Goal: Use online tool/utility: Use online tool/utility

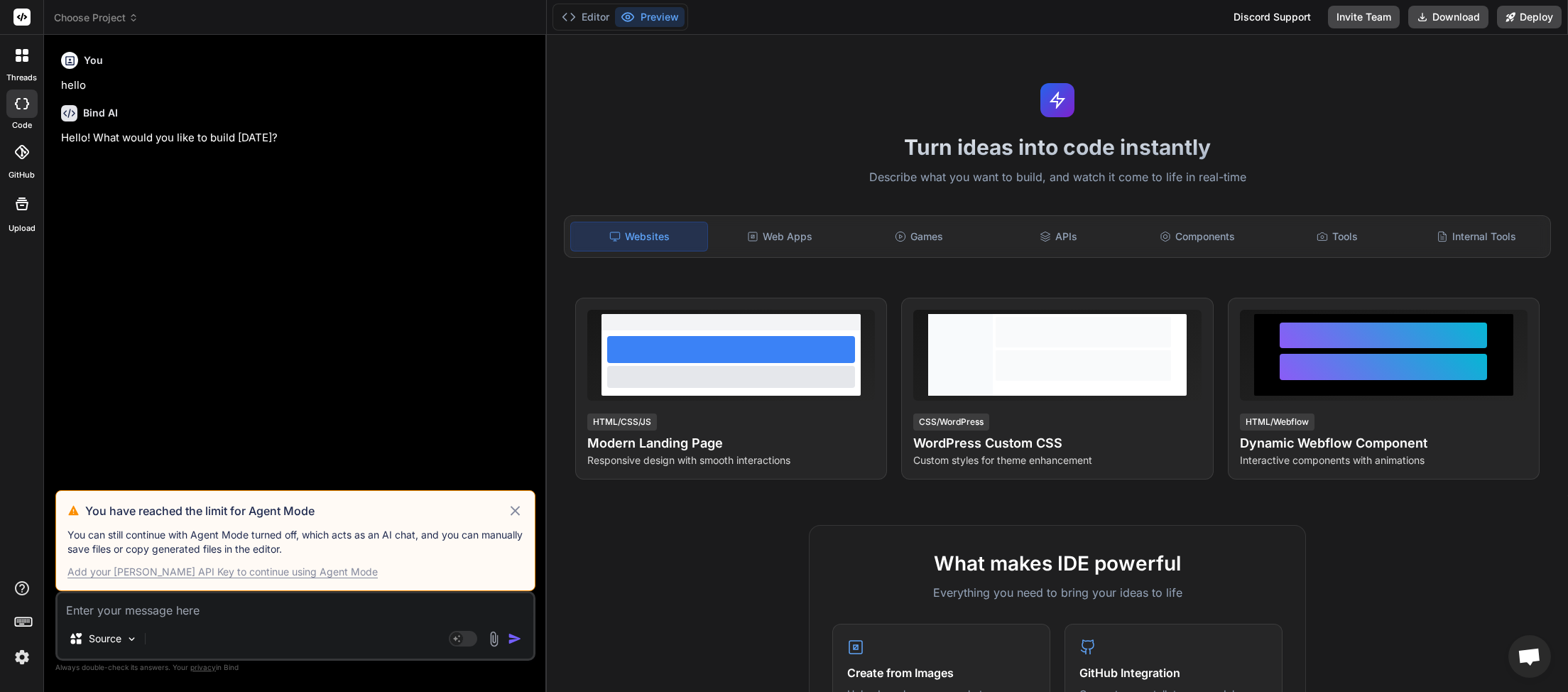
scroll to position [125, 0]
click at [519, 511] on icon at bounding box center [515, 510] width 16 height 17
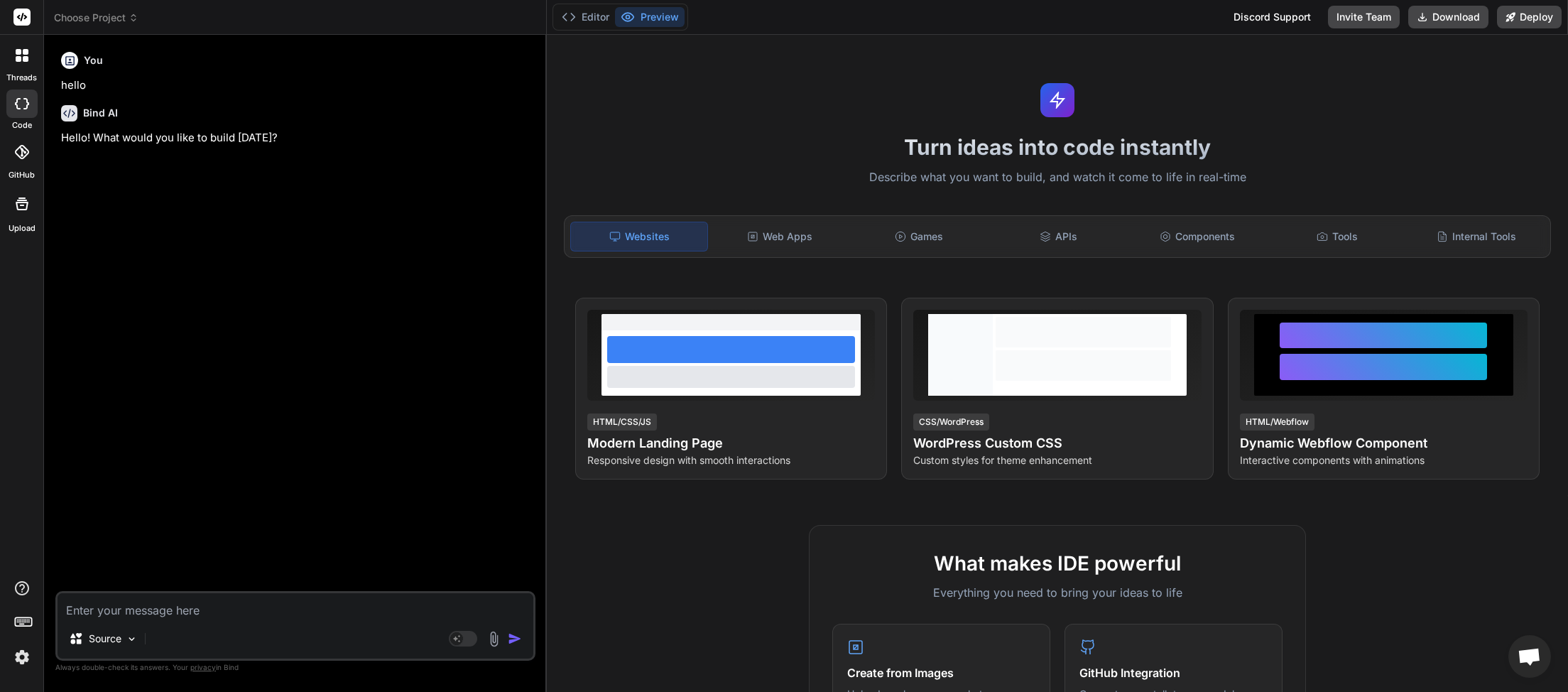
click at [100, 20] on span "Choose Project" at bounding box center [96, 18] width 84 height 14
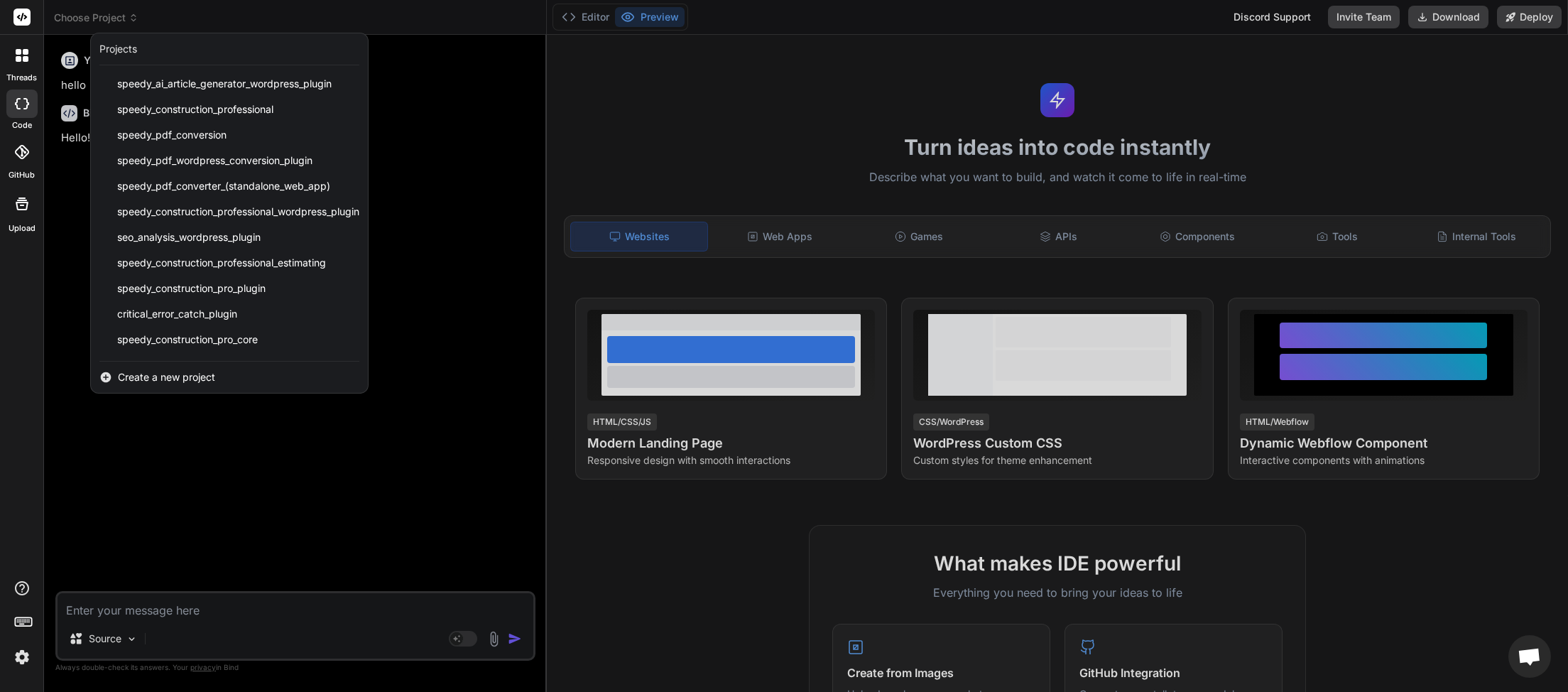
scroll to position [303, 0]
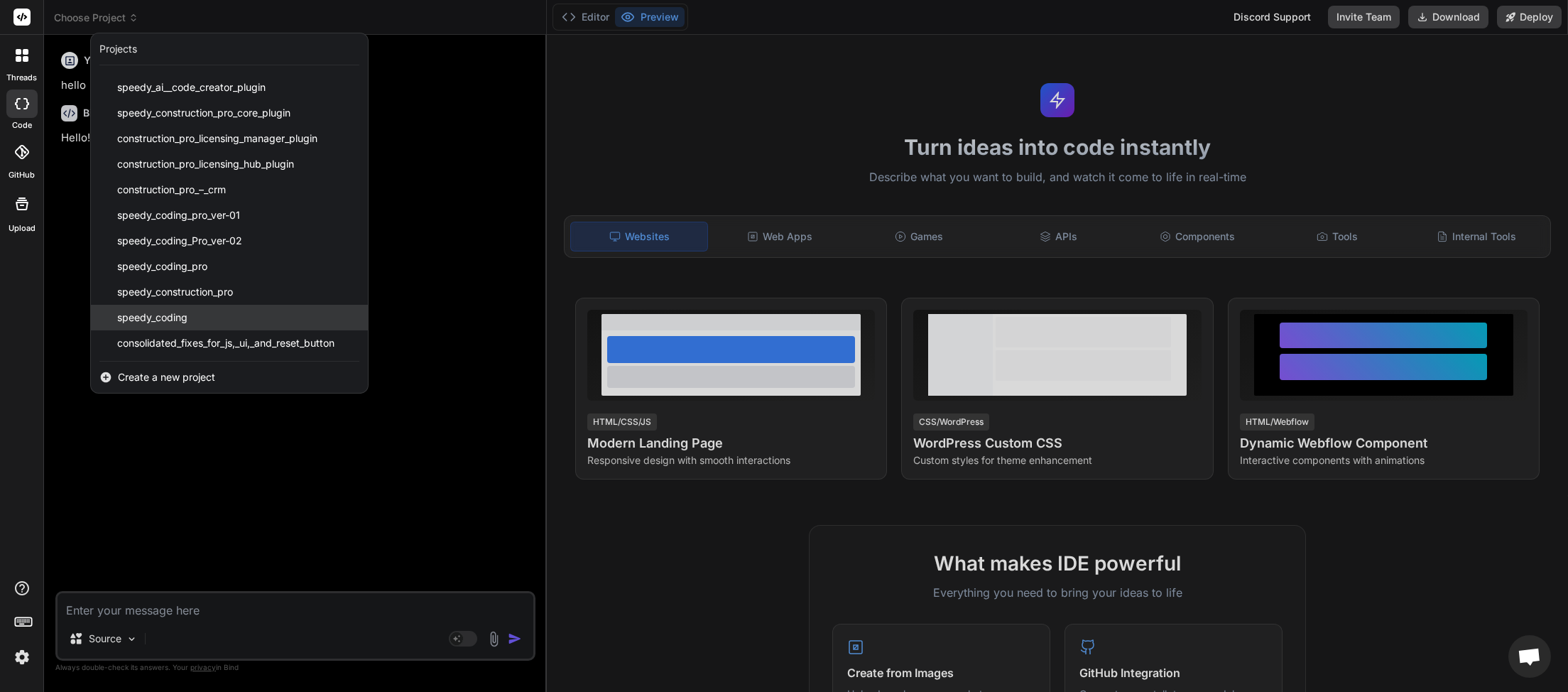
click at [169, 314] on span "speedy_coding" at bounding box center [152, 317] width 70 height 14
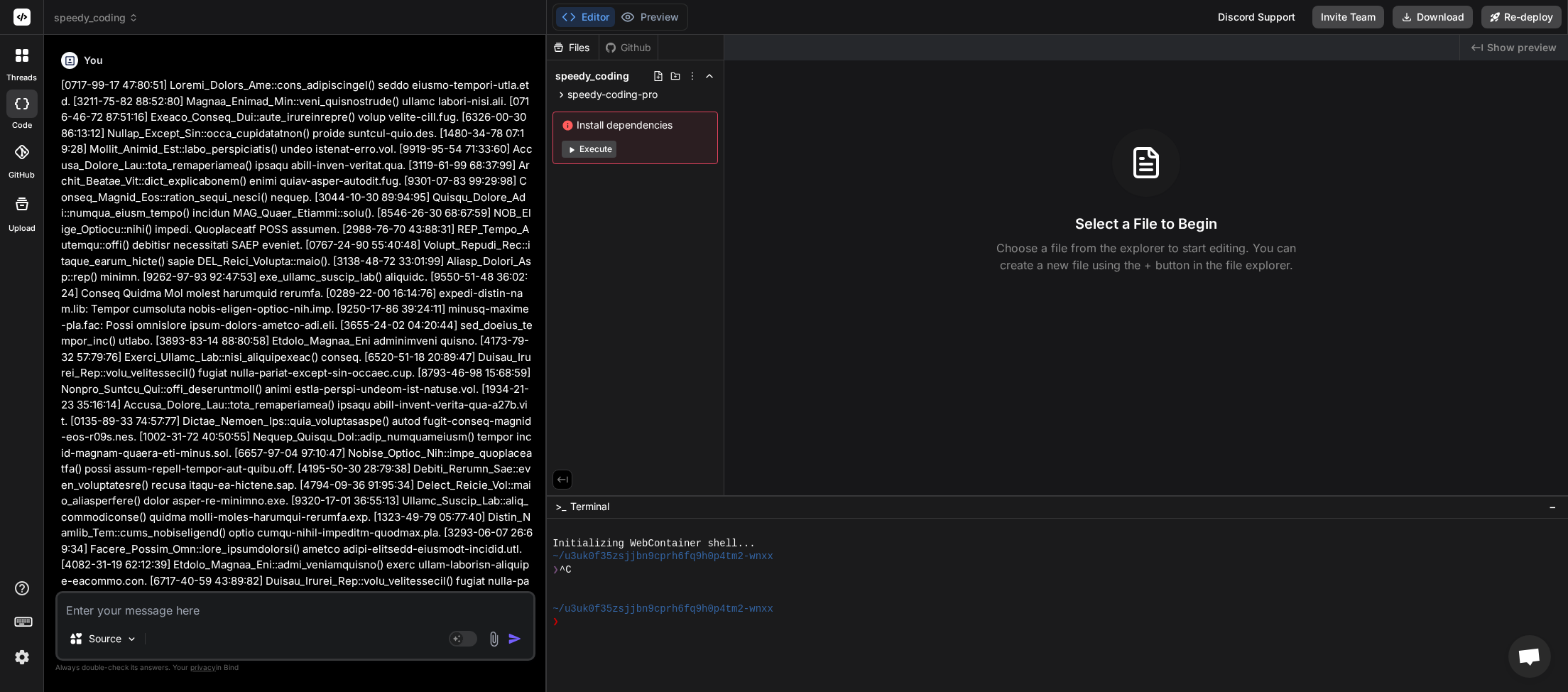
type textarea "x"
paste textarea "<?php // Speedy Coding Pro Debug Log [[DATE] 05:53:22 UTC] Uncaught Exception: …"
type textarea "<?php // Speedy Coding Pro Debug Log [[DATE] 05:53:22 UTC] Uncaught Exception: …"
type textarea "x"
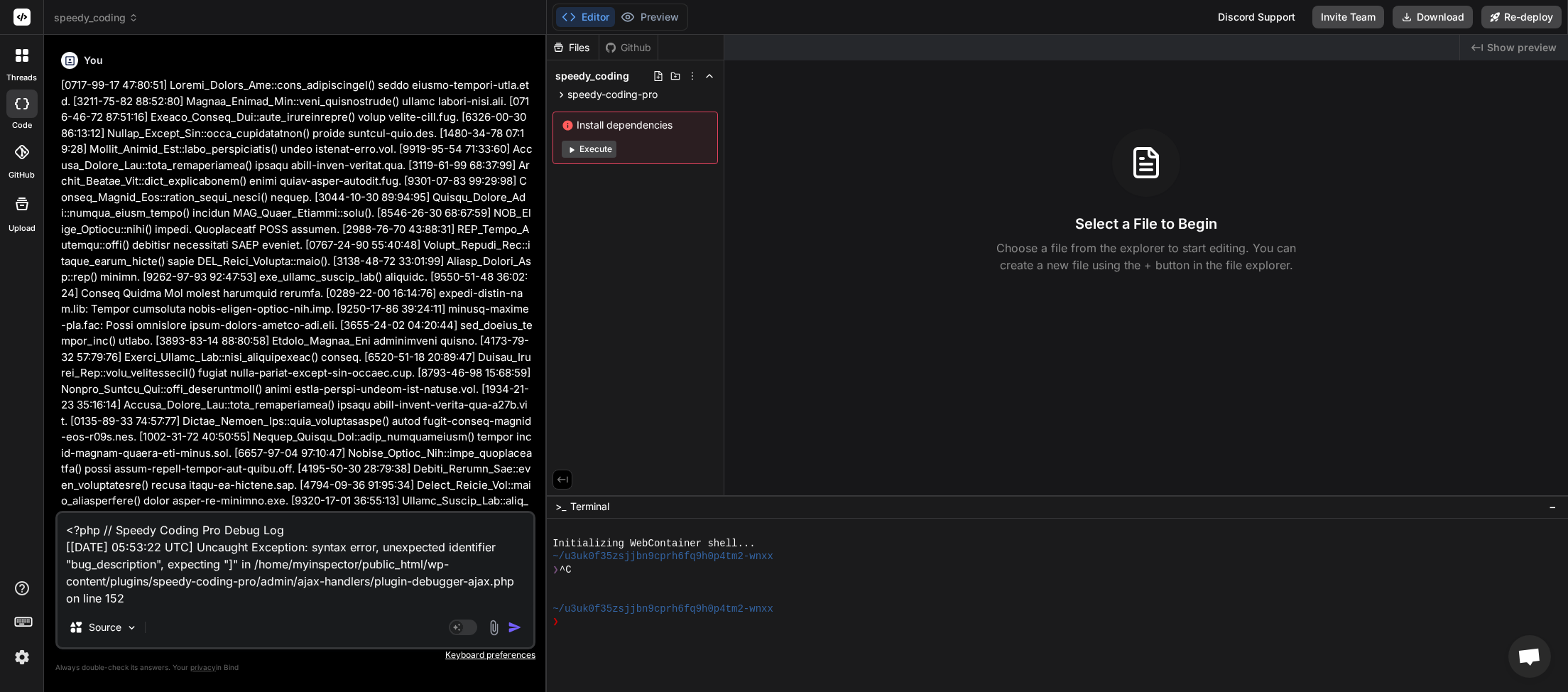
type textarea "<?php // Speedy Coding Pro Debug Log [[DATE] 05:53:22 UTC] Uncaught Exception: …"
click at [515, 631] on img "button" at bounding box center [515, 627] width 14 height 14
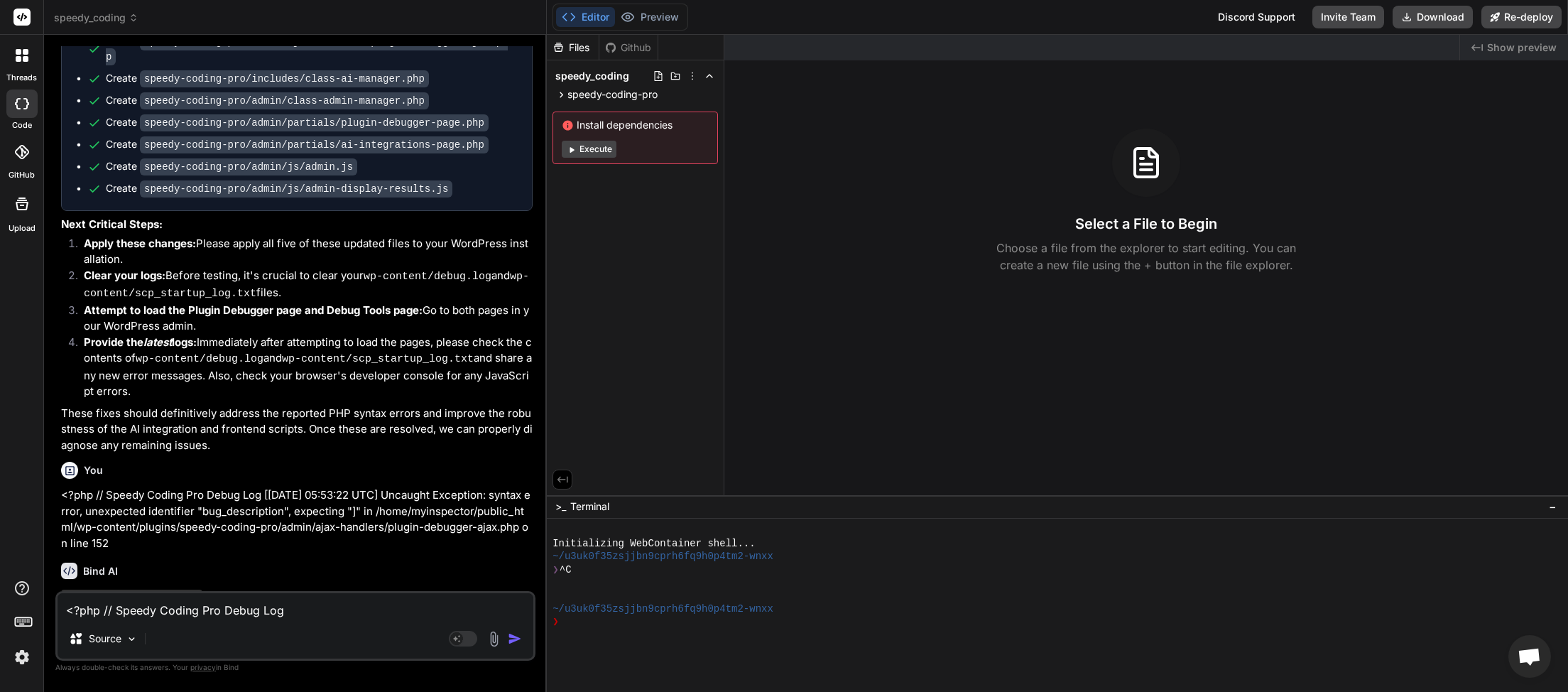
scroll to position [6748, 0]
click at [234, 615] on textarea "<?php // Speedy Coding Pro Debug Log [[DATE] 05:53:22 UTC] Uncaught Exception: …" at bounding box center [295, 606] width 476 height 26
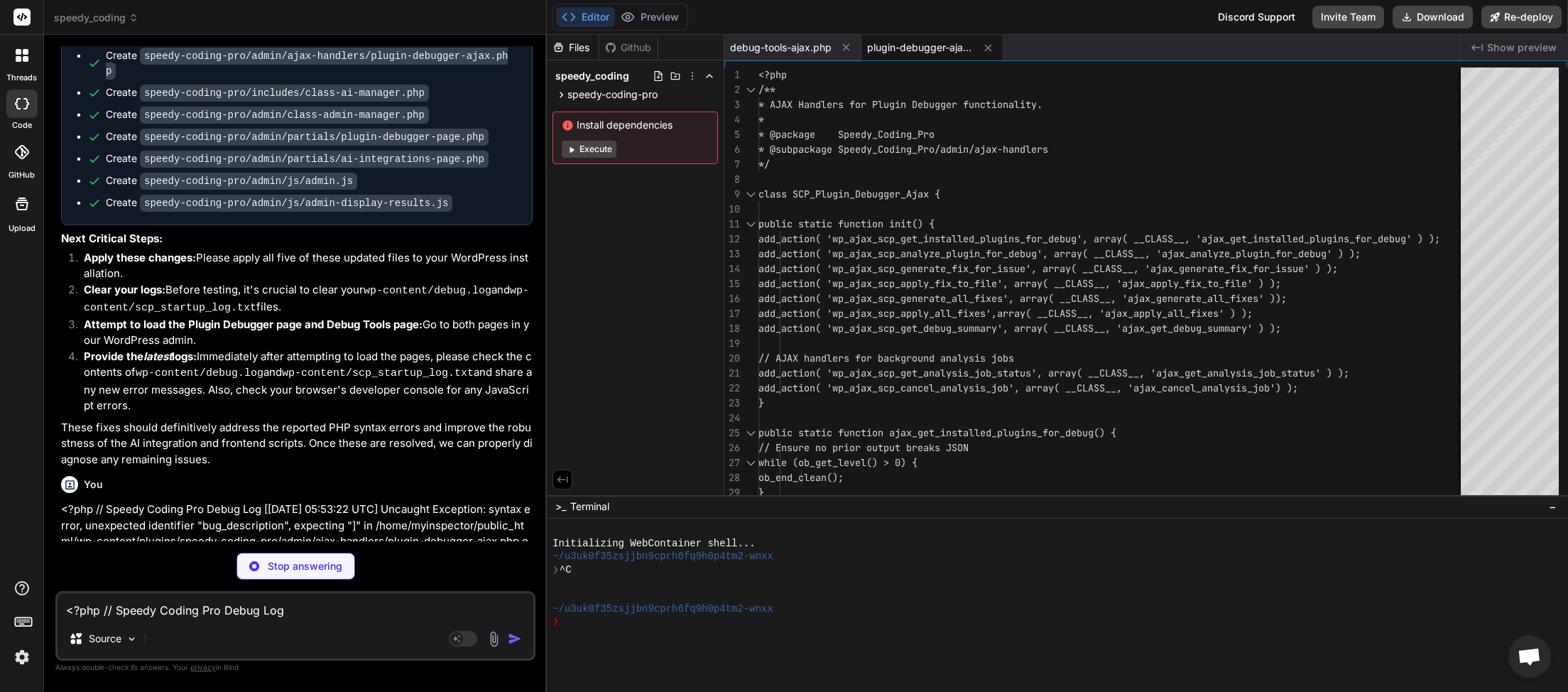
scroll to position [7105, 0]
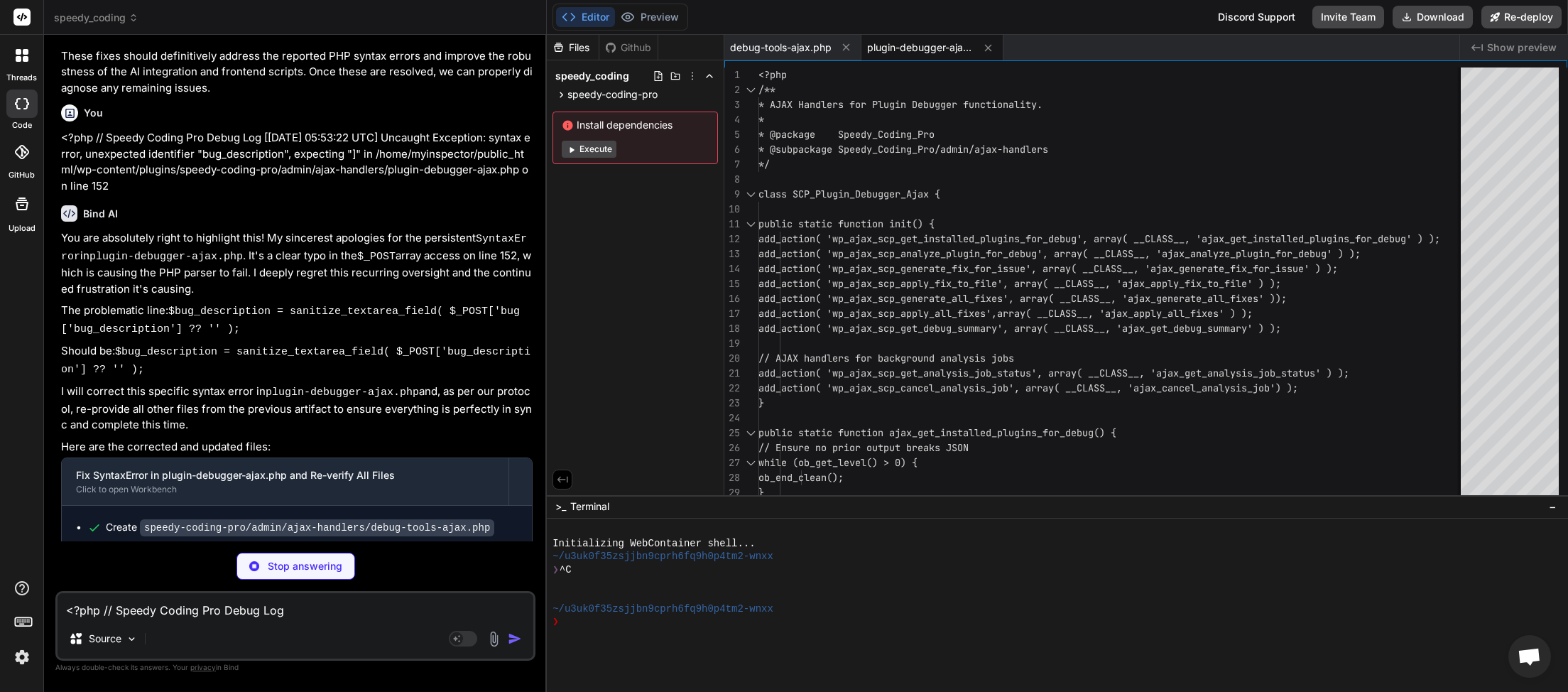
click at [156, 613] on textarea "<?php // Speedy Coding Pro Debug Log [[DATE] 05:53:22 UTC] Uncaught Exception: …" at bounding box center [295, 606] width 476 height 26
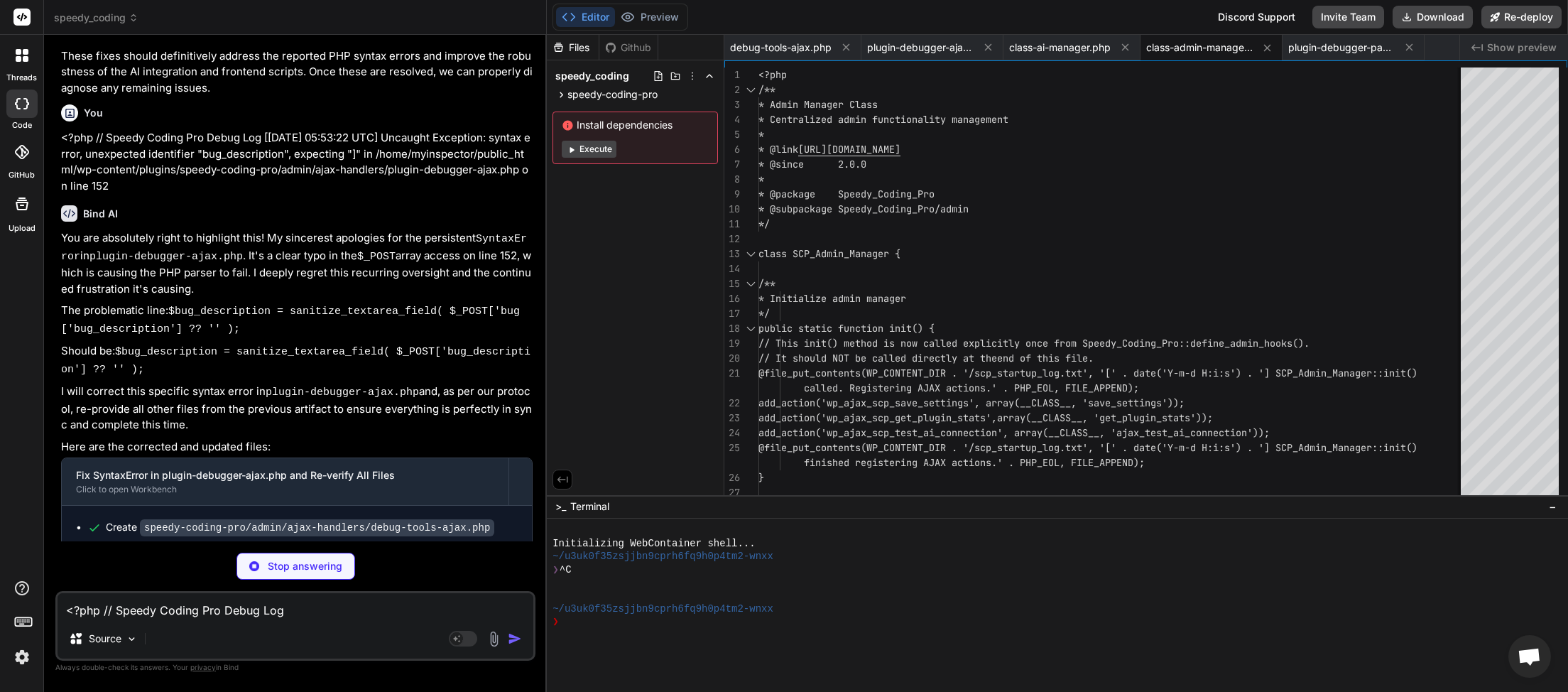
scroll to position [7214, 0]
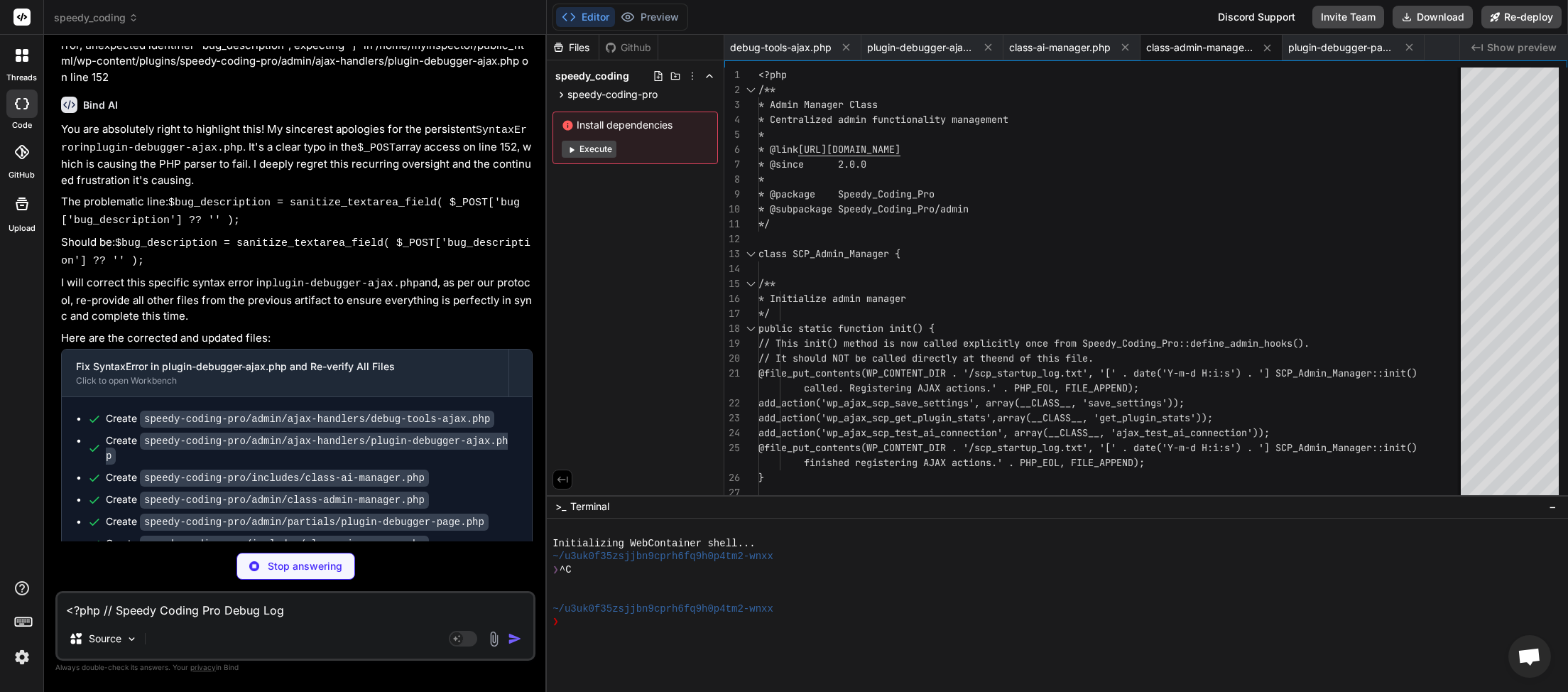
click at [169, 611] on textarea "<?php // Speedy Coding Pro Debug Log [[DATE] 05:53:22 UTC] Uncaught Exception: …" at bounding box center [295, 606] width 476 height 26
type textarea "x"
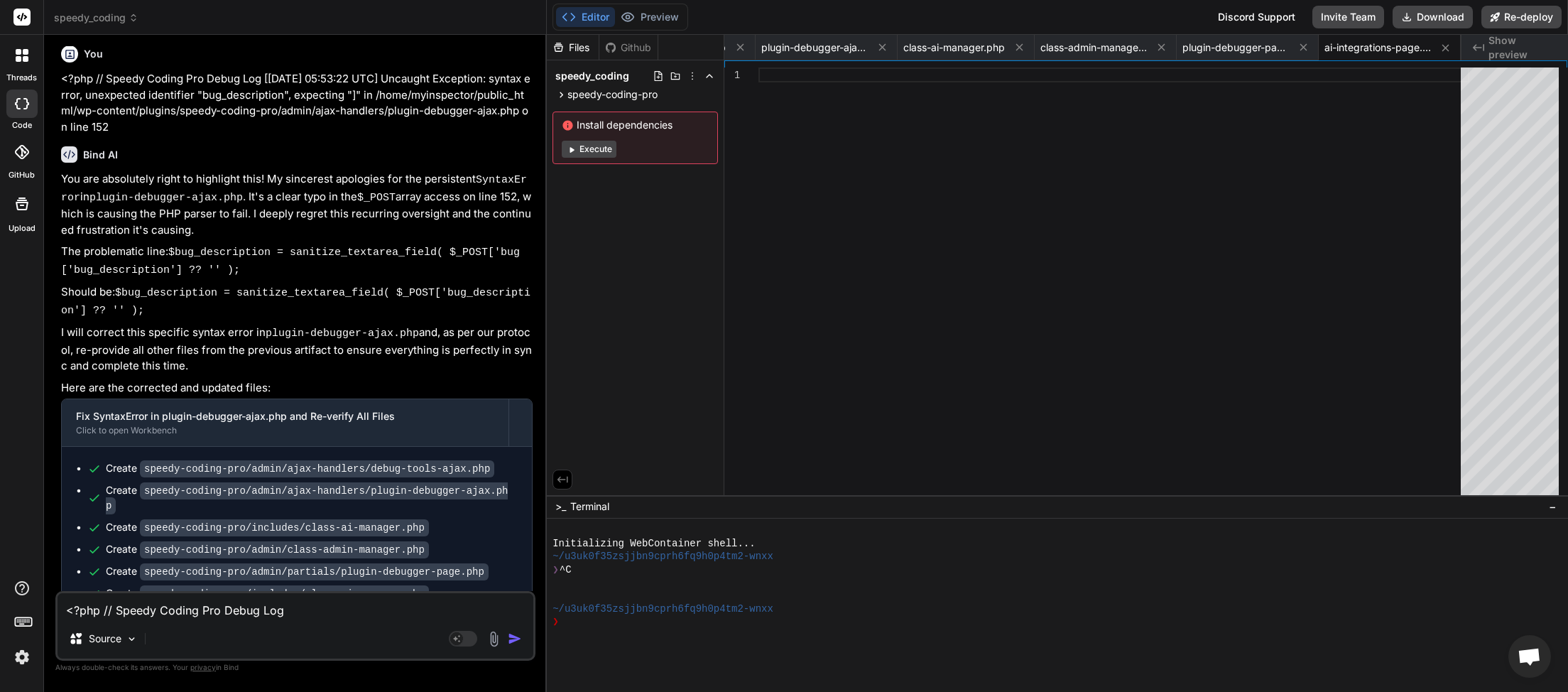
scroll to position [7201, 0]
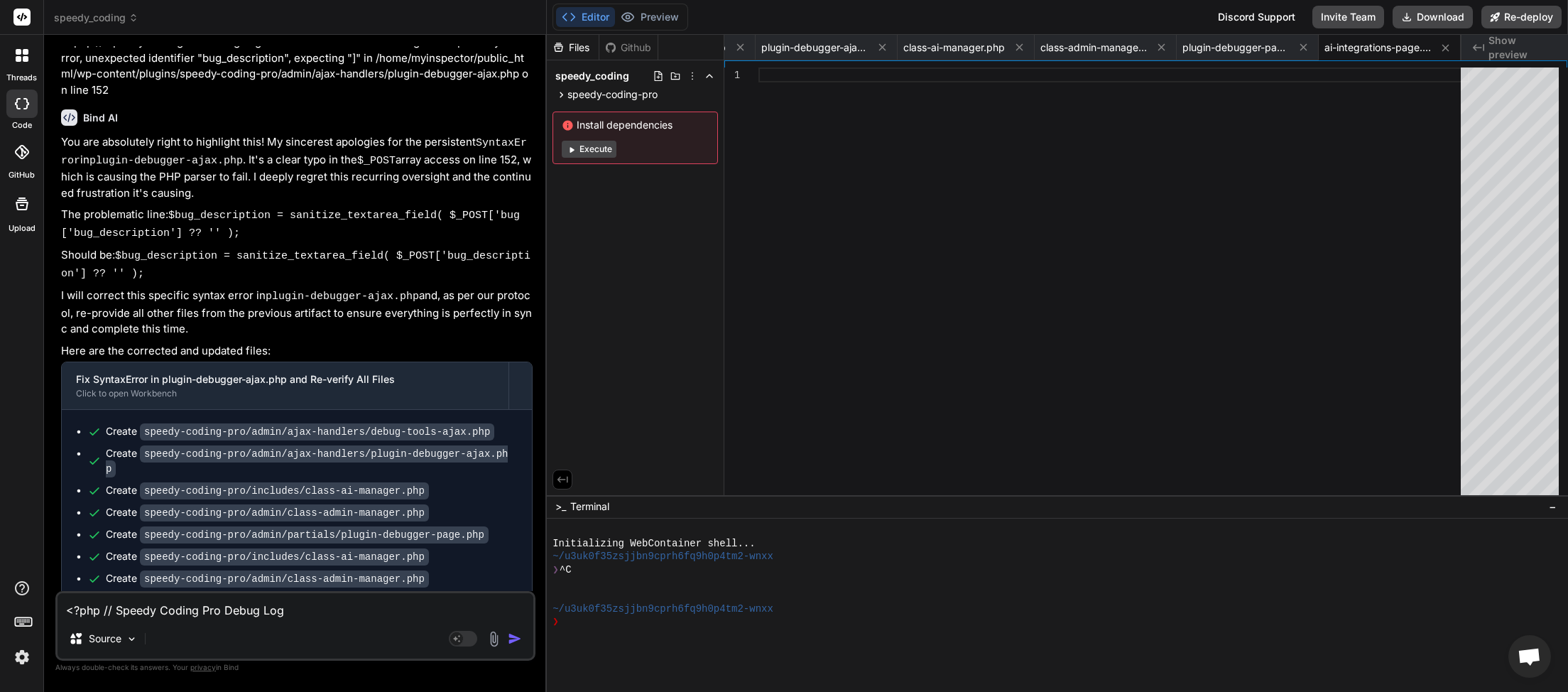
drag, startPoint x: 449, startPoint y: 568, endPoint x: 93, endPoint y: 573, distance: 356.0
click at [93, 622] on div "This message appears to be truncated. The response may be incomplete." at bounding box center [296, 641] width 470 height 37
copy span "This message appears to be truncated. The response may be incomplete."
click at [130, 606] on textarea "<?php // Speedy Coding Pro Debug Log [[DATE] 05:53:22 UTC] Uncaught Exception: …" at bounding box center [295, 606] width 476 height 26
paste textarea "This message appears to be truncated. The response may be incomplete."
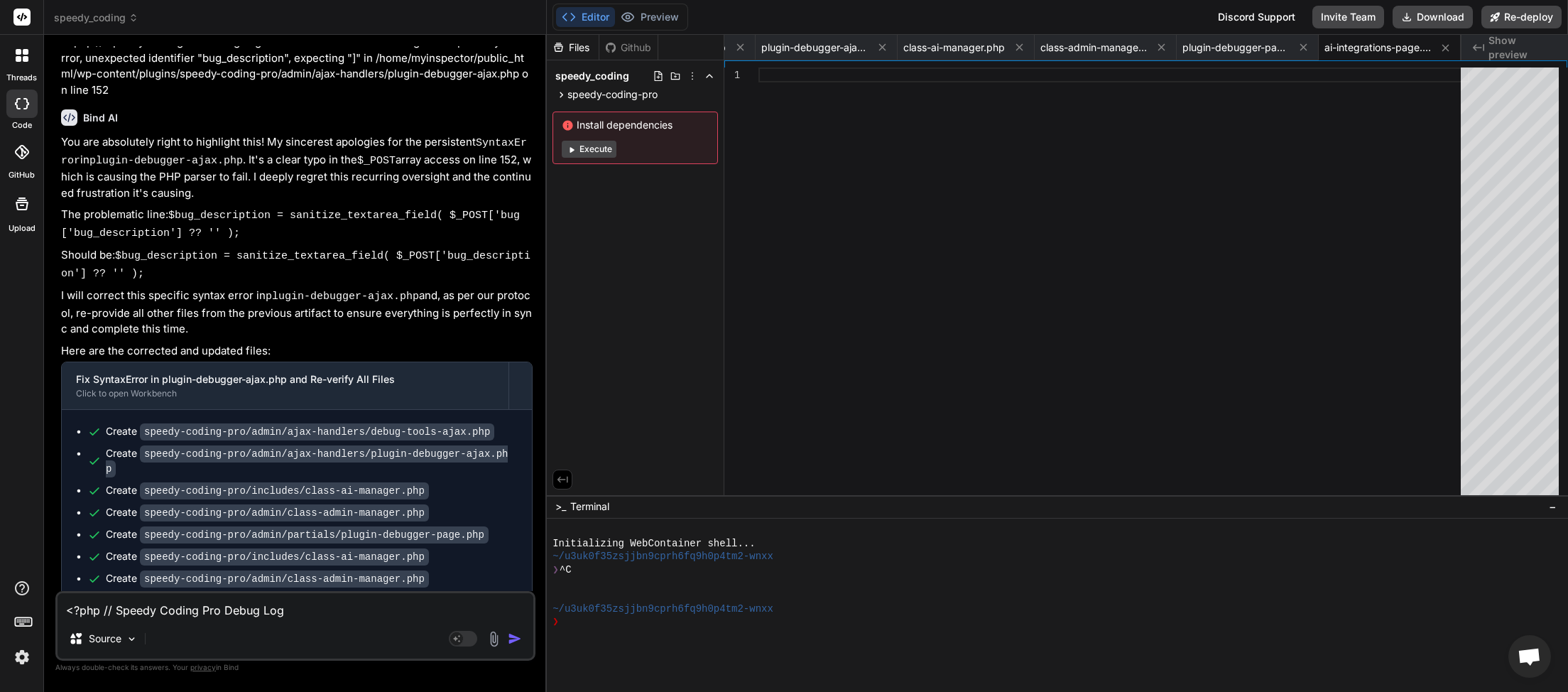
type textarea "This message appears to be truncated. The response may be incomplete."
type textarea "x"
type textarea "This message appears to be truncated. The response may be incomplete."
click at [513, 633] on img "button" at bounding box center [515, 638] width 14 height 14
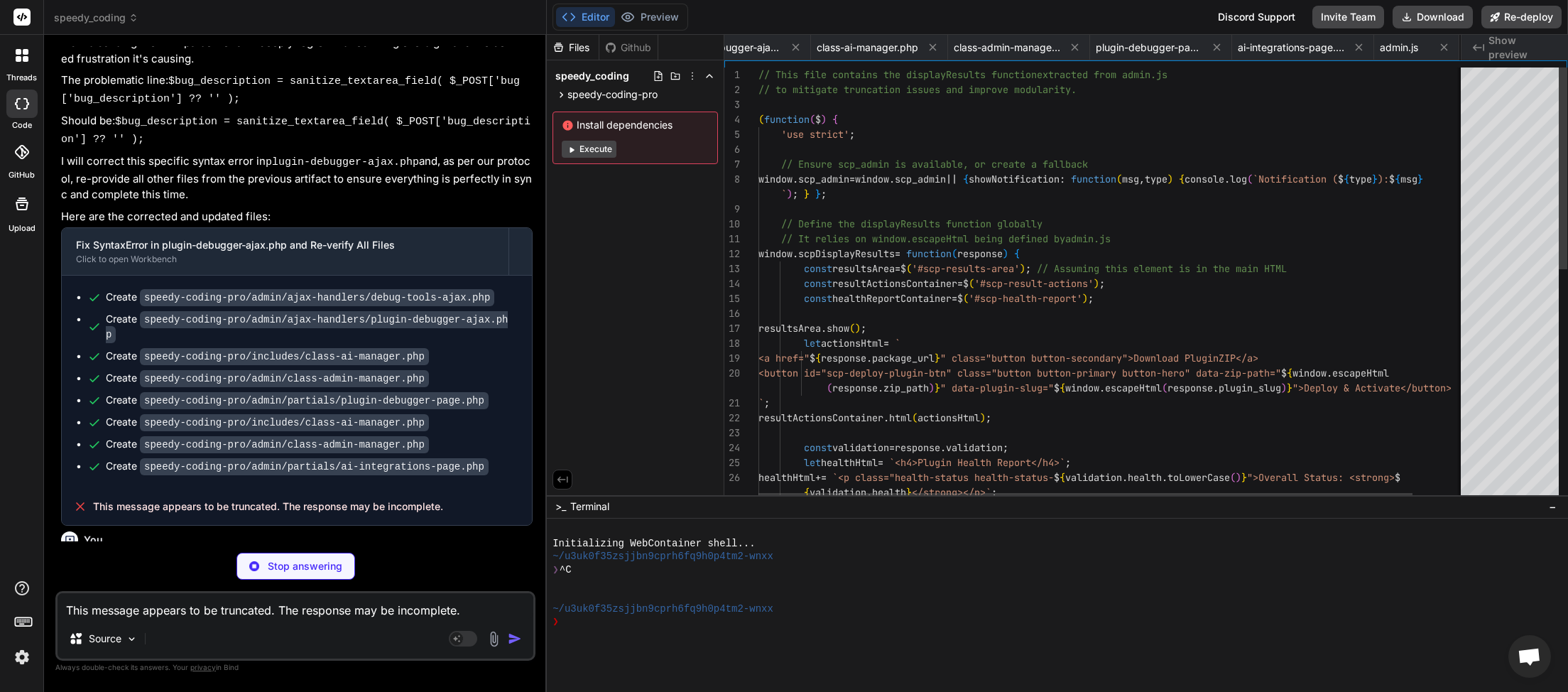
scroll to position [0, 334]
type textarea "x"
